Goal: Information Seeking & Learning: Learn about a topic

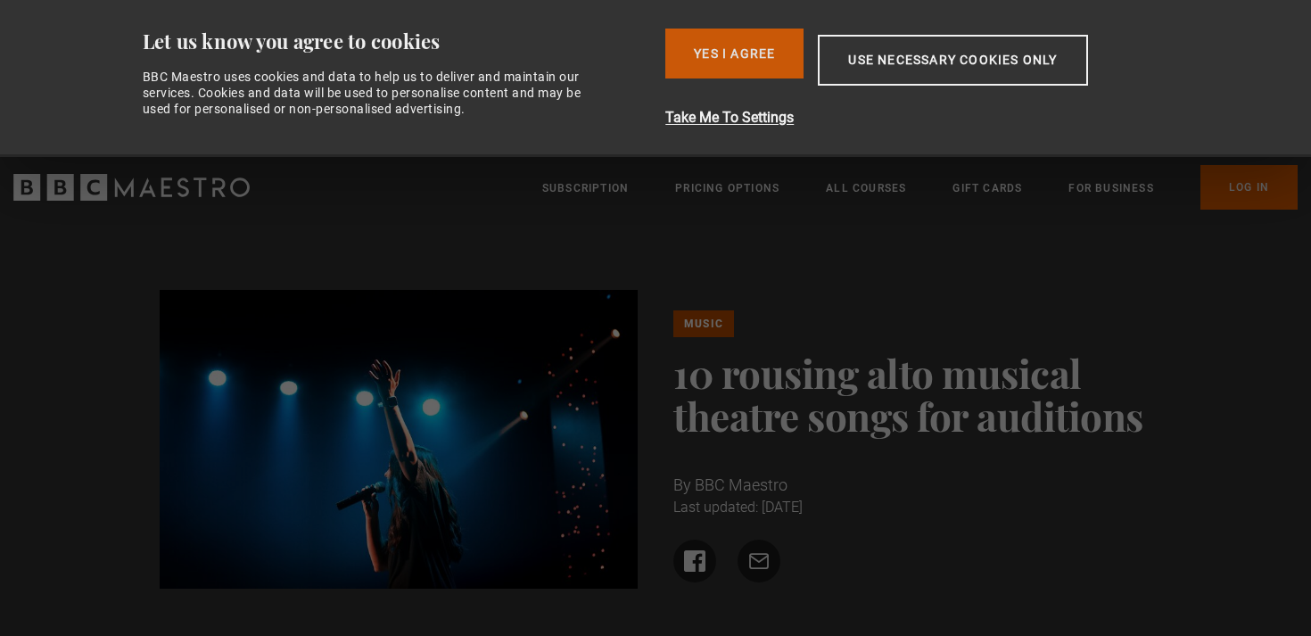
click at [702, 53] on button "Yes I Agree" at bounding box center [734, 54] width 138 height 50
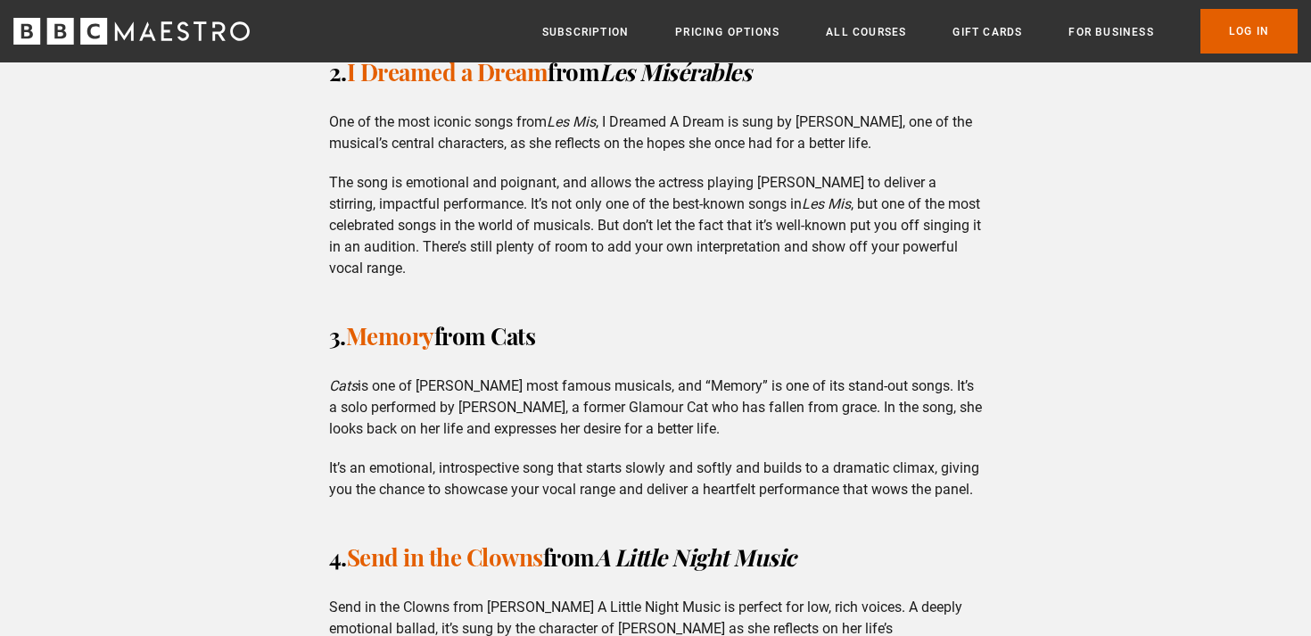
scroll to position [1518, 0]
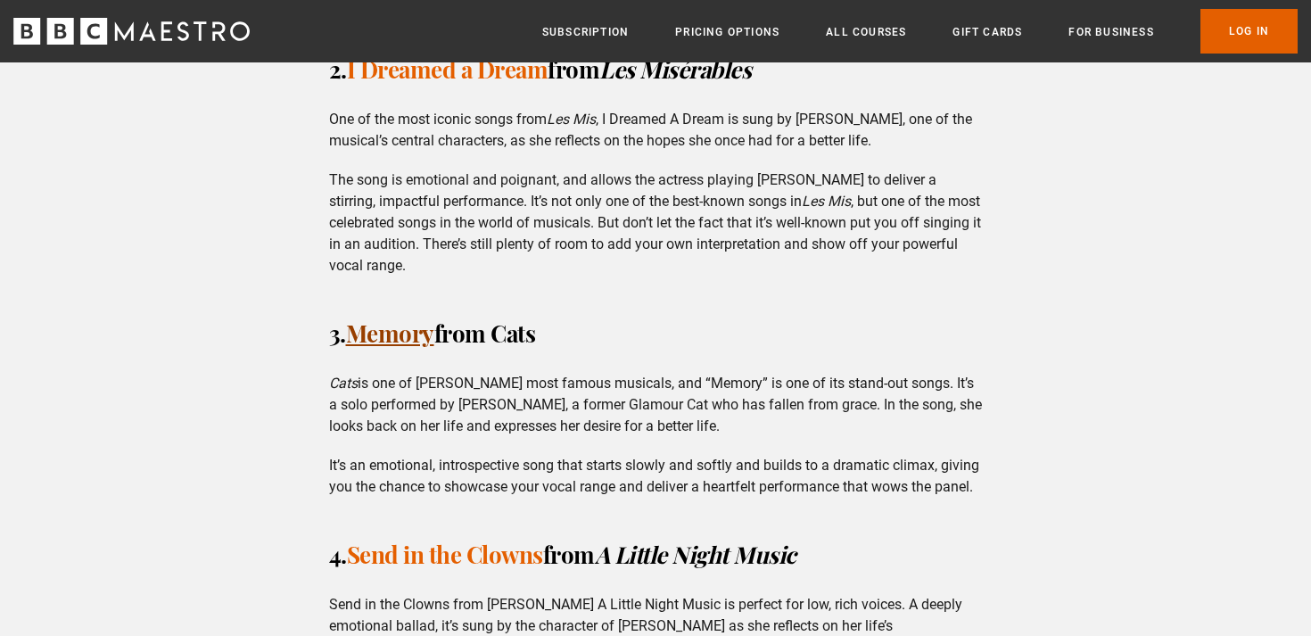
click at [403, 330] on link "Memory" at bounding box center [390, 332] width 88 height 31
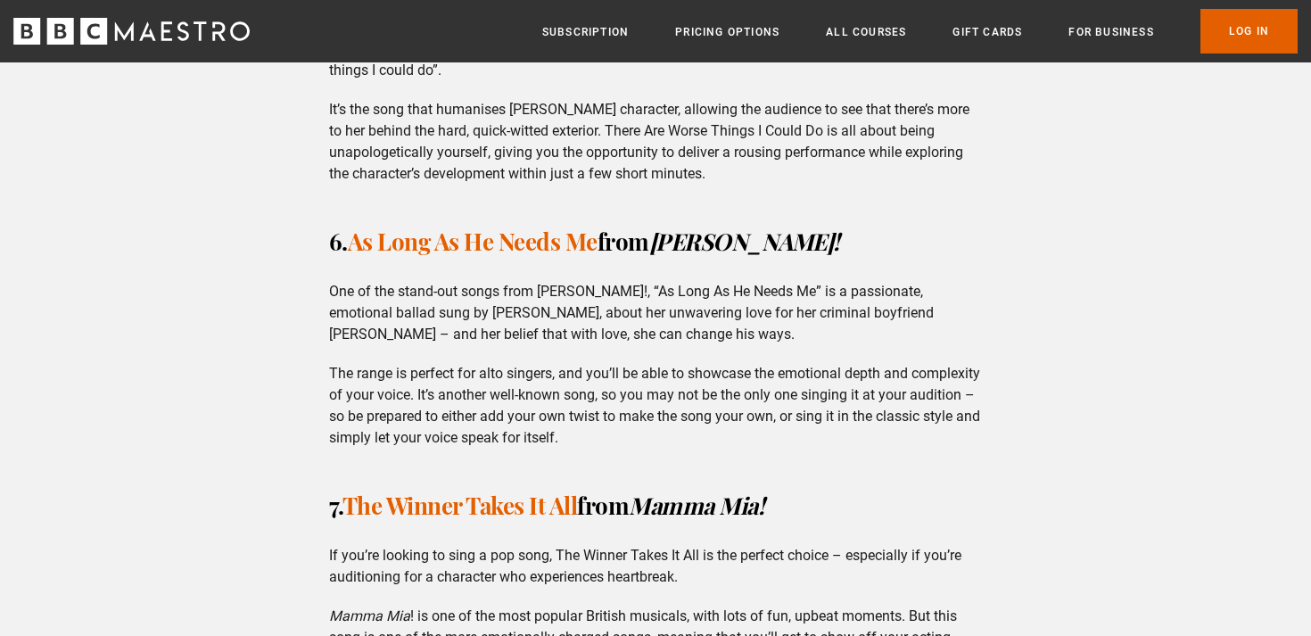
scroll to position [2406, 0]
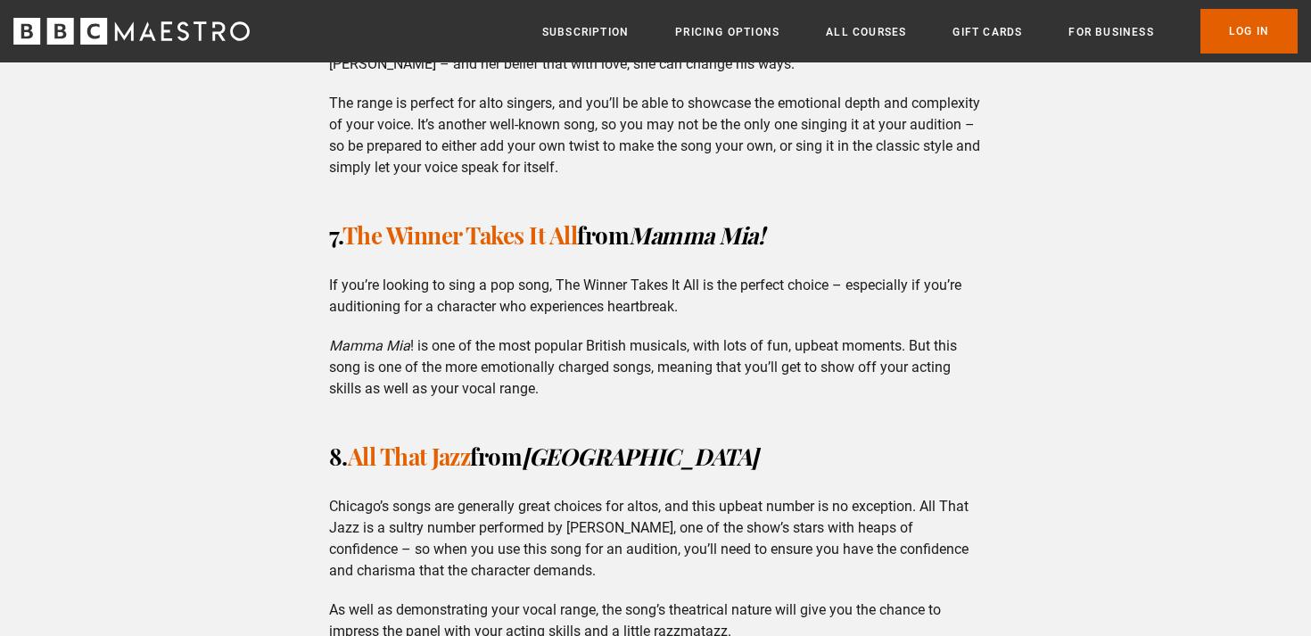
click at [202, 372] on div "If you’re an alto hoping to get into musical theatre, or an experienced pro loo…" at bounding box center [655, 429] width 1311 height 5095
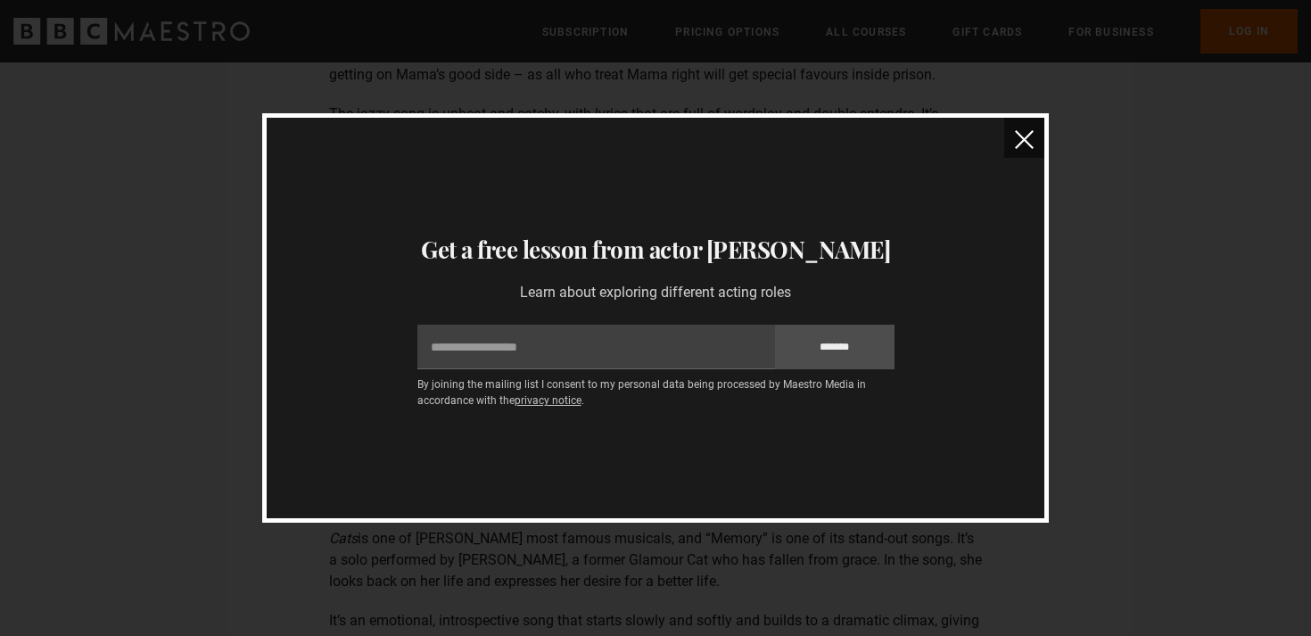
scroll to position [1359, 0]
click at [1030, 144] on img "close" at bounding box center [1024, 139] width 19 height 19
